Goal: Transaction & Acquisition: Obtain resource

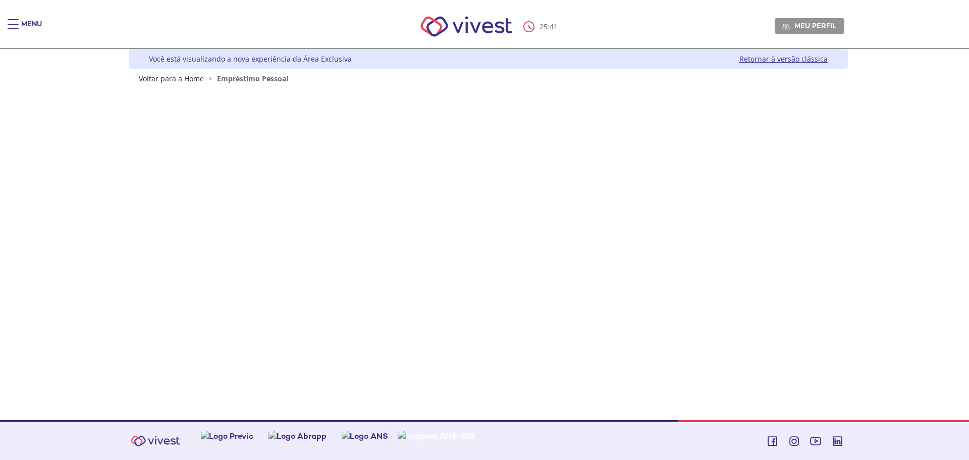
click at [8, 21] on div "Main header" at bounding box center [13, 29] width 11 height 20
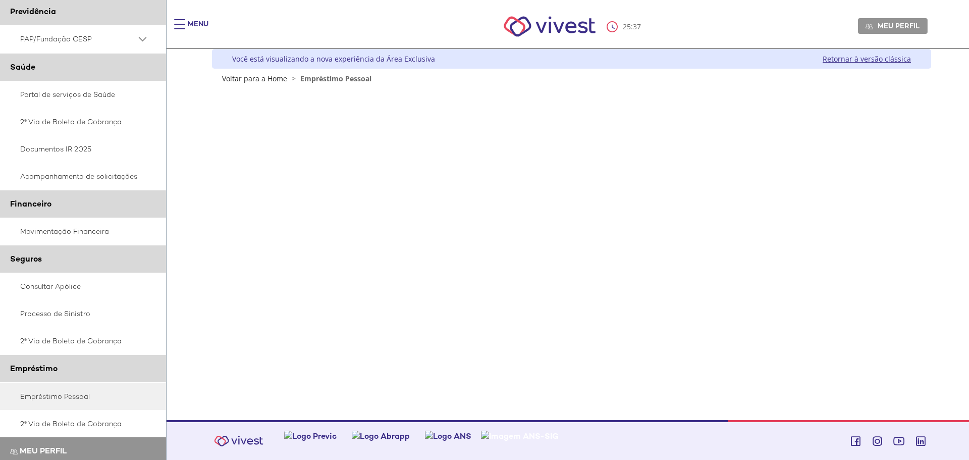
scroll to position [110, 0]
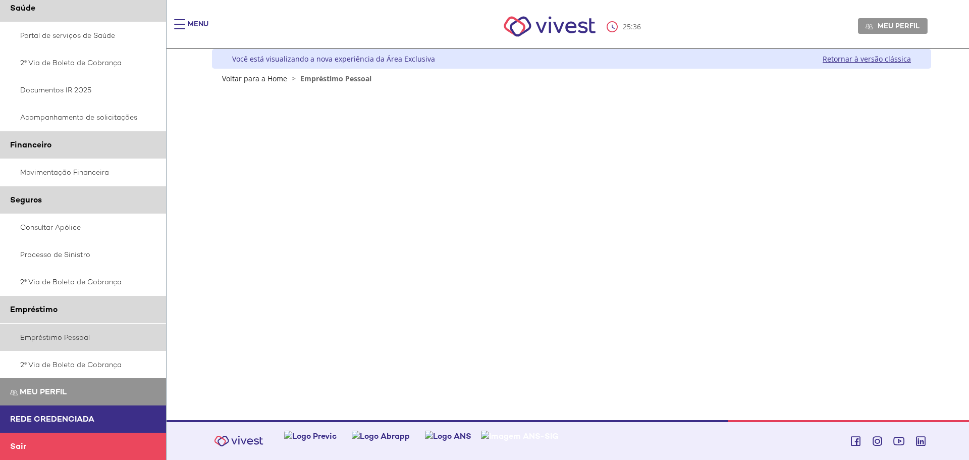
click at [47, 338] on link "Empréstimo Pessoal" at bounding box center [83, 337] width 167 height 27
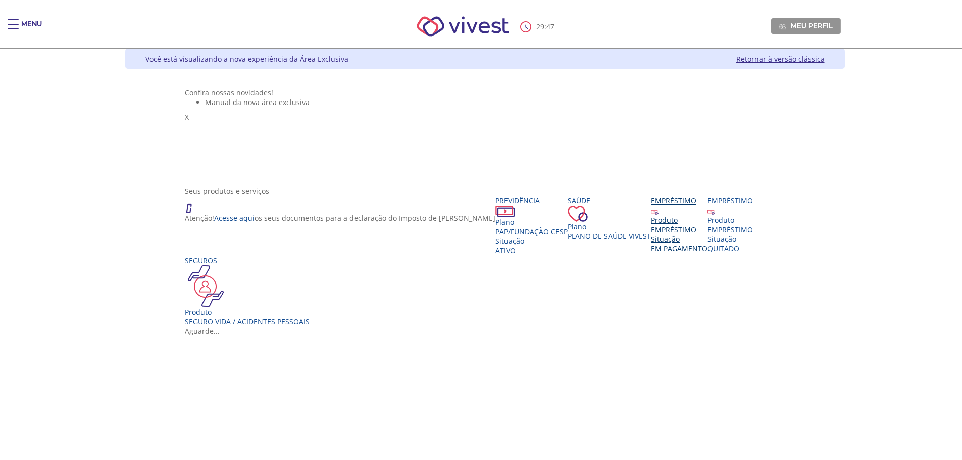
click at [651, 225] on div "Produto" at bounding box center [679, 220] width 57 height 10
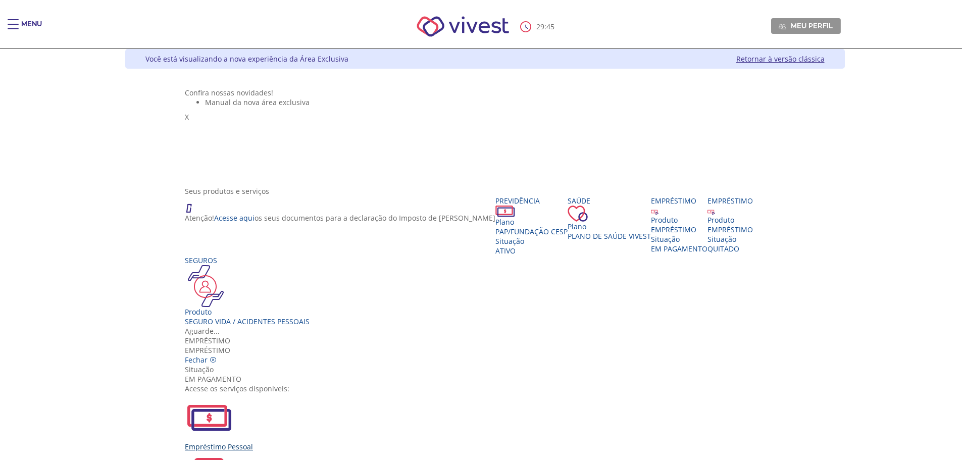
click at [332, 393] on div "Empréstimo Pessoal" at bounding box center [485, 422] width 600 height 58
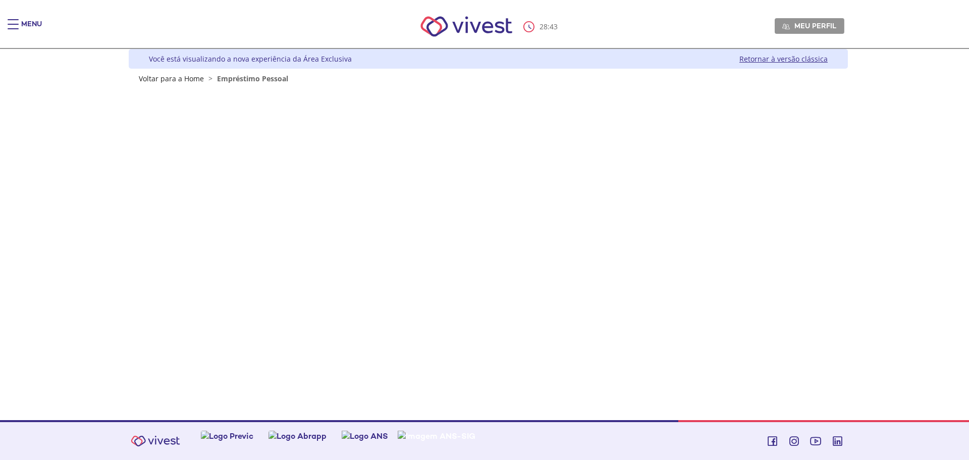
click at [249, 79] on span "Empréstimo Pessoal" at bounding box center [252, 79] width 71 height 10
click at [10, 25] on div "Main header" at bounding box center [13, 29] width 11 height 20
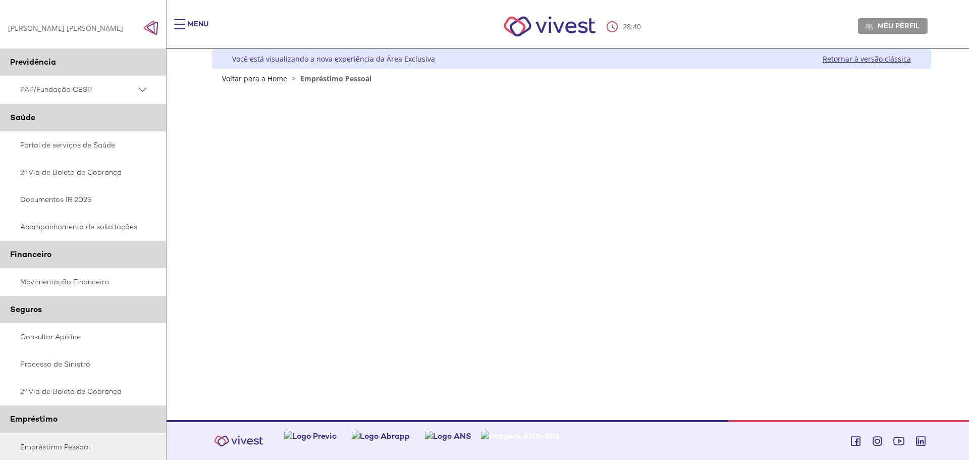
scroll to position [101, 0]
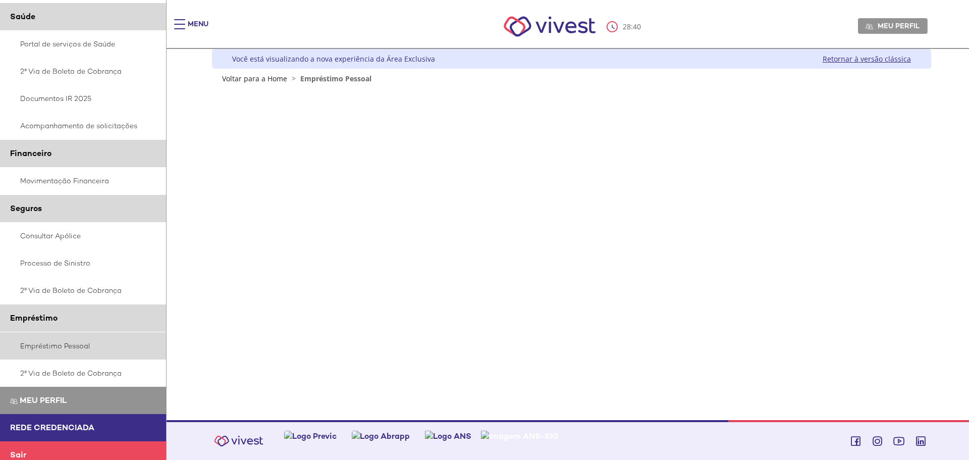
click at [60, 342] on link "Empréstimo Pessoal" at bounding box center [83, 345] width 167 height 27
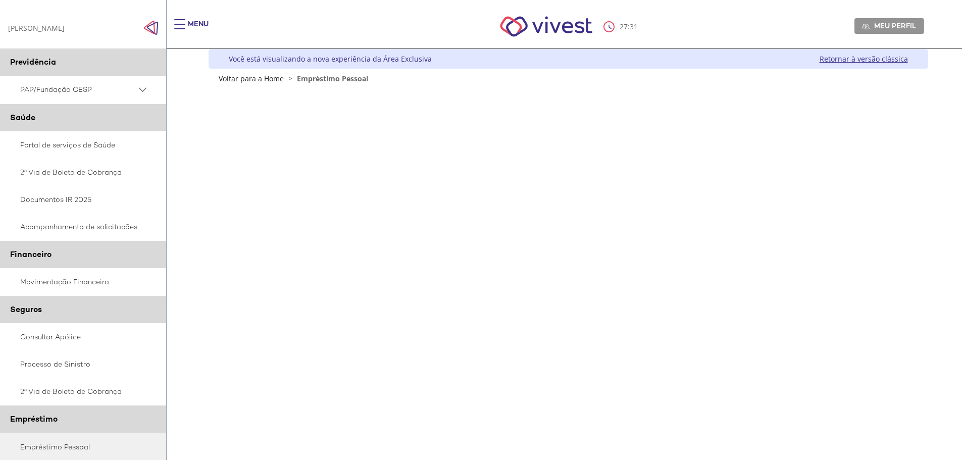
scroll to position [198, 0]
